Goal: Navigation & Orientation: Find specific page/section

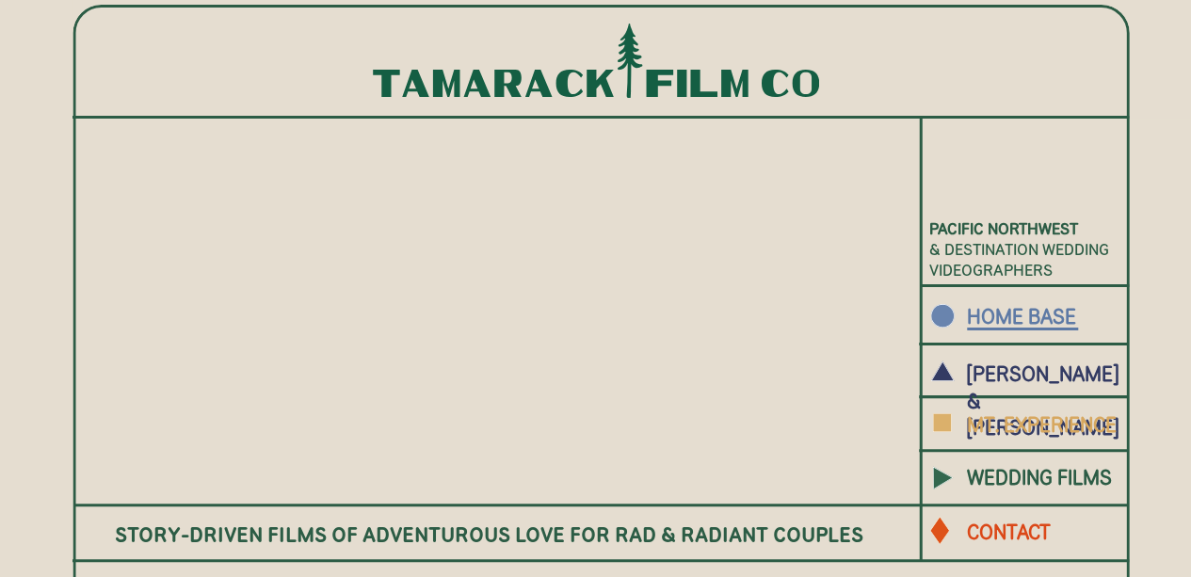
scroll to position [94, 0]
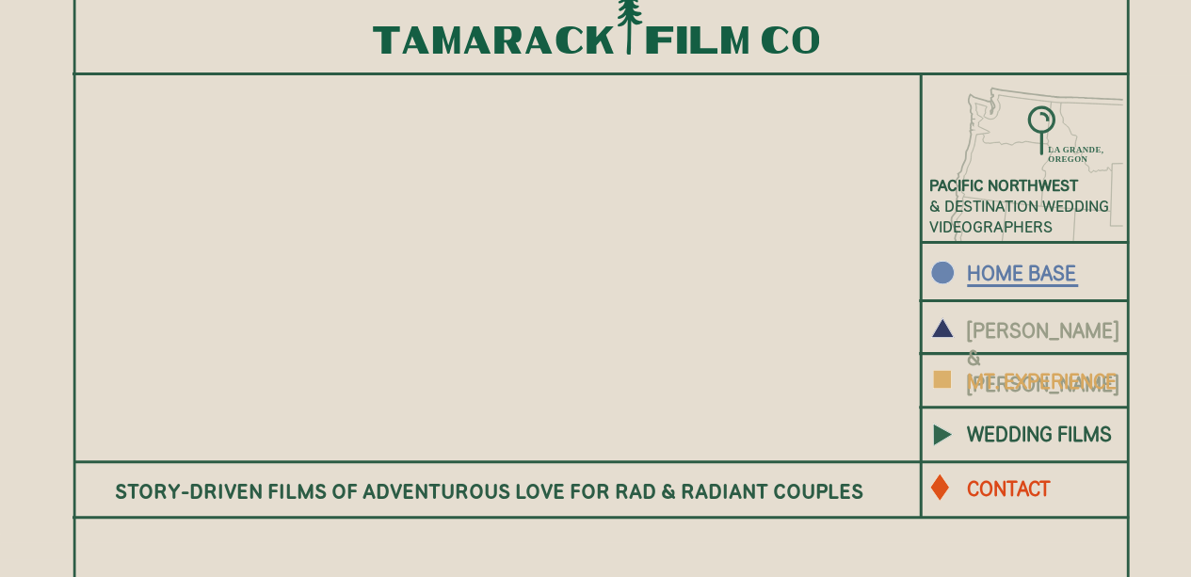
click at [1056, 331] on b "[PERSON_NAME] & [PERSON_NAME]" at bounding box center [1043, 357] width 152 height 78
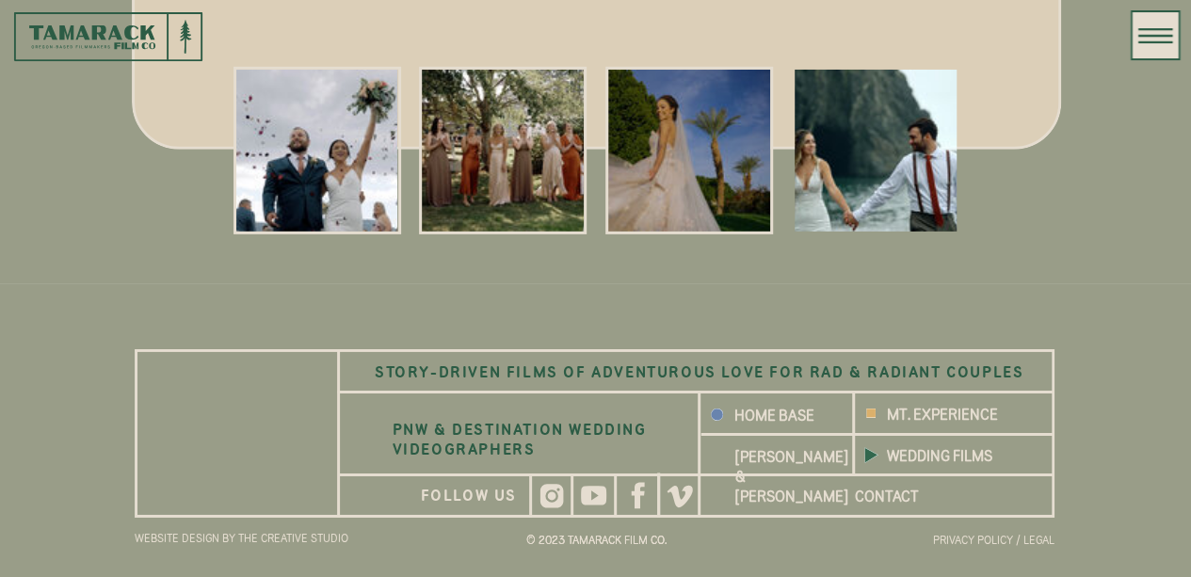
scroll to position [6494, 0]
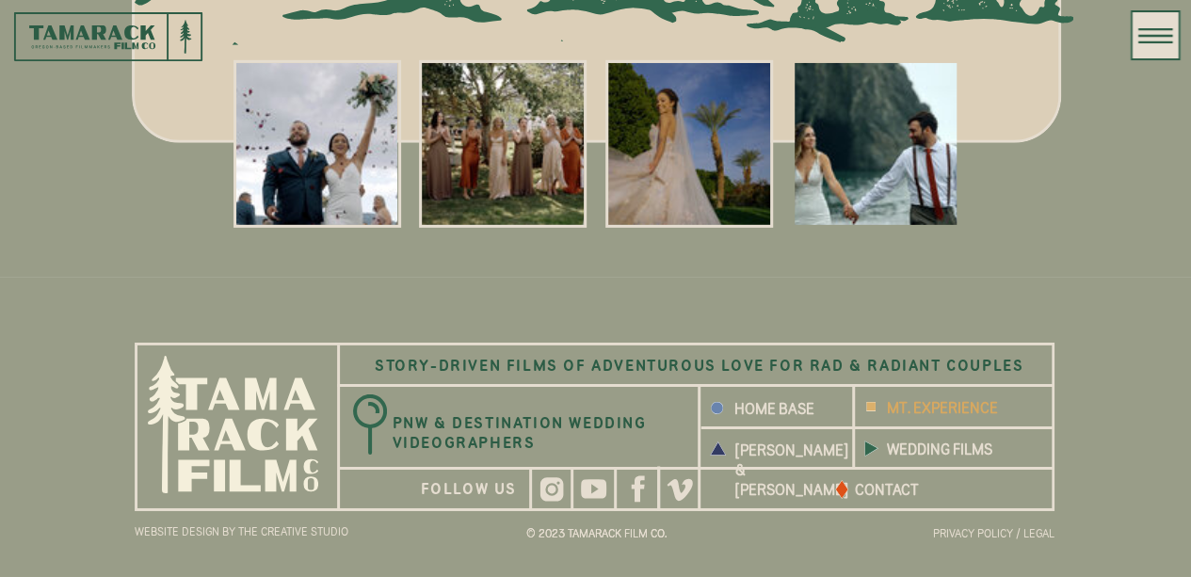
click at [930, 400] on b "MT. EXPERIENCE" at bounding box center [942, 407] width 111 height 17
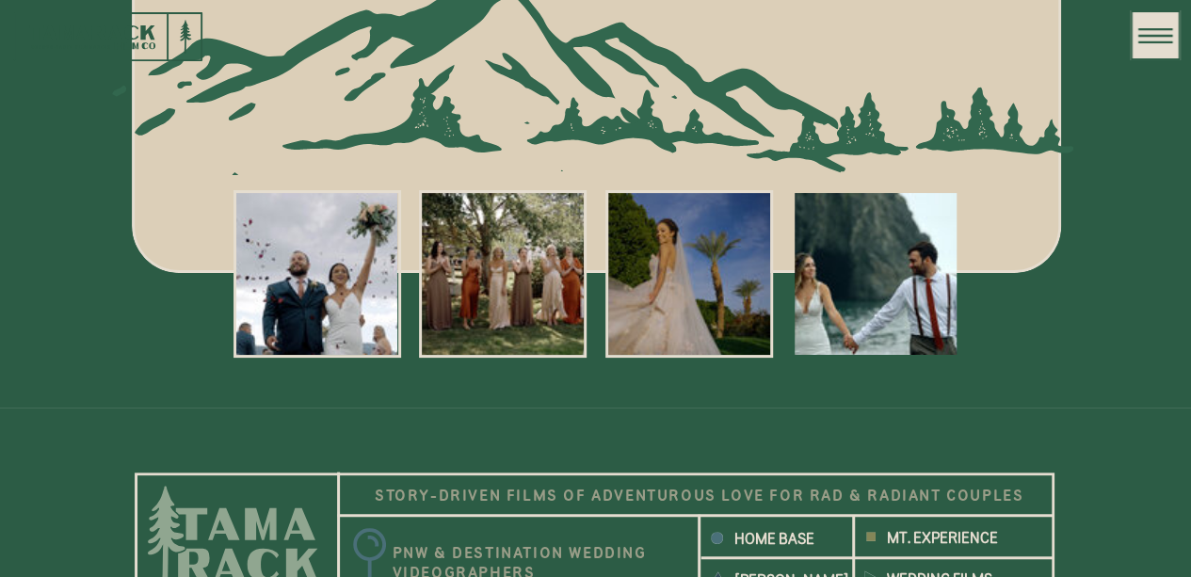
scroll to position [7284, 0]
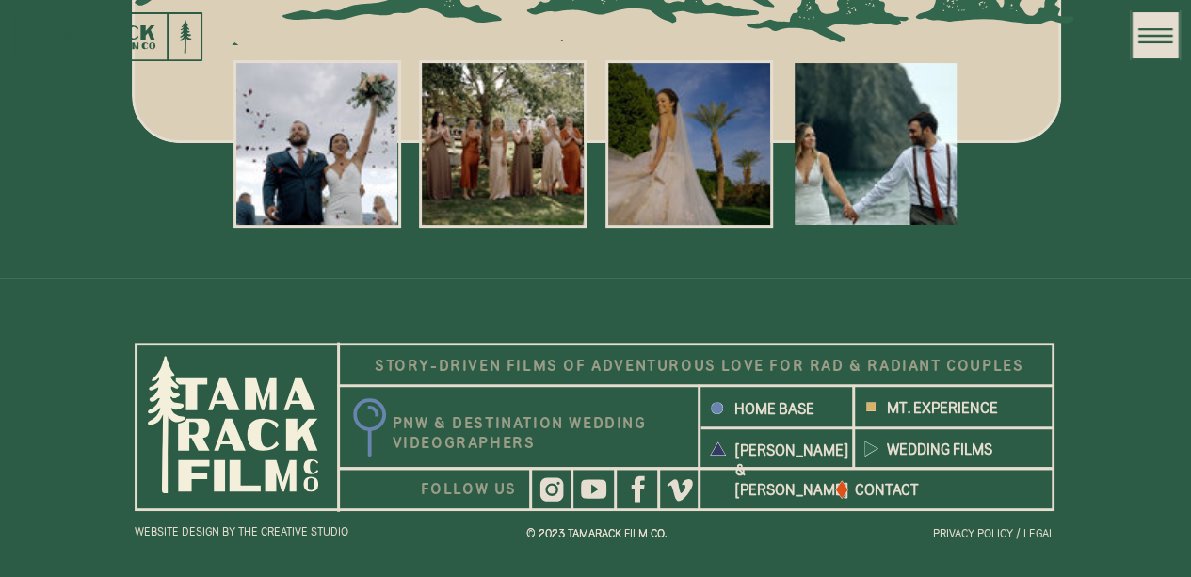
click at [328, 524] on h3 "WEBSITE DESIGN BY THE CREATIVE STUDIO" at bounding box center [271, 531] width 273 height 14
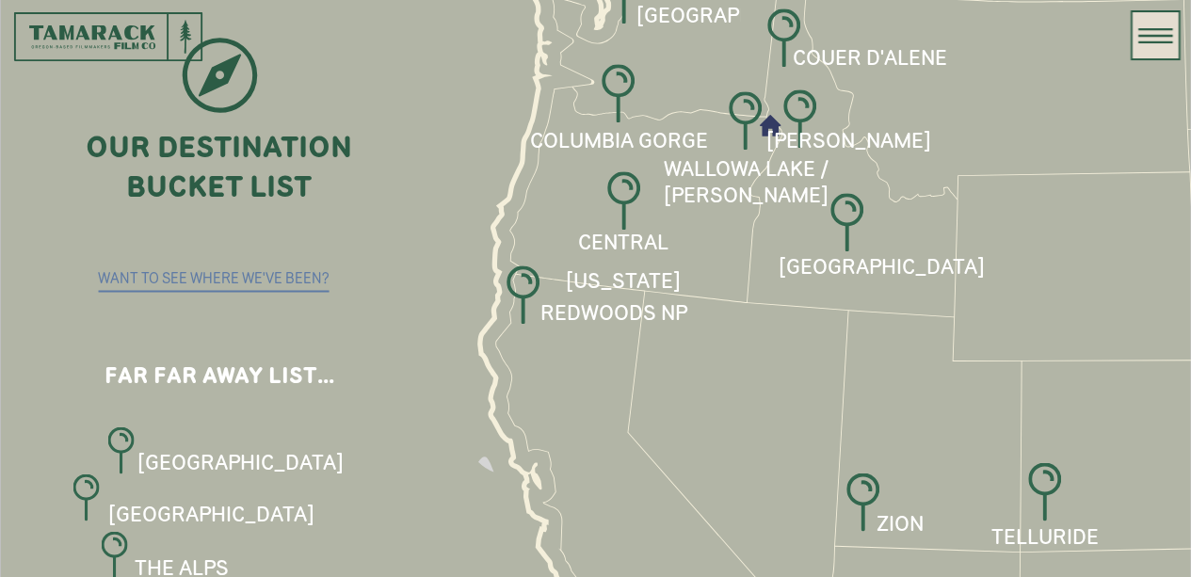
scroll to position [5025, 0]
